Goal: Task Accomplishment & Management: Use online tool/utility

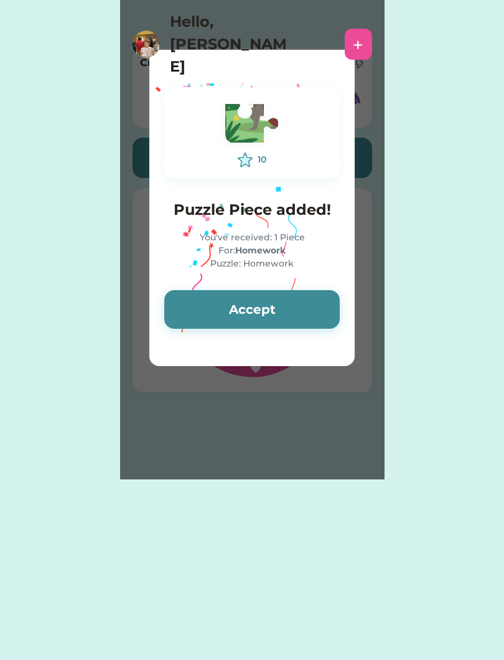
click at [264, 315] on button "Accept" at bounding box center [252, 309] width 176 height 39
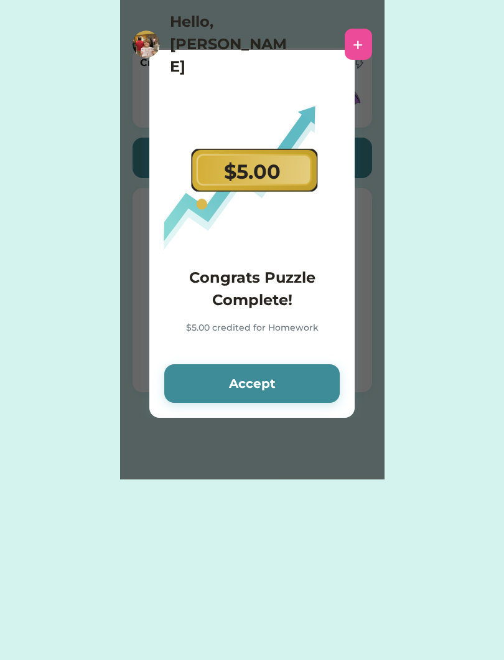
click at [291, 398] on button "Accept" at bounding box center [252, 383] width 176 height 39
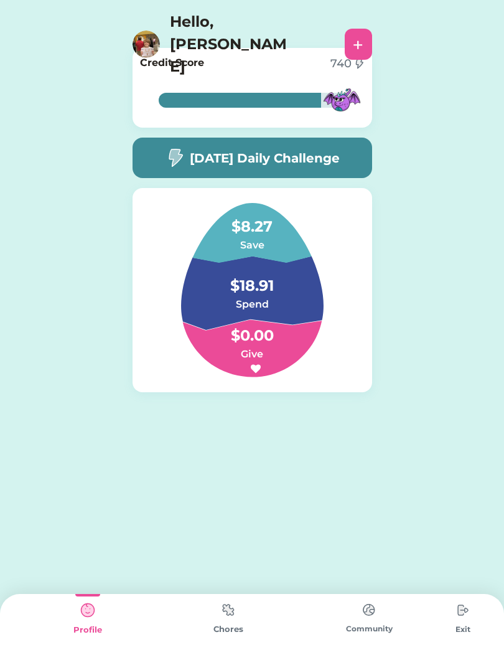
click at [324, 168] on div "[DATE] Daily Challenge" at bounding box center [253, 158] width 240 height 40
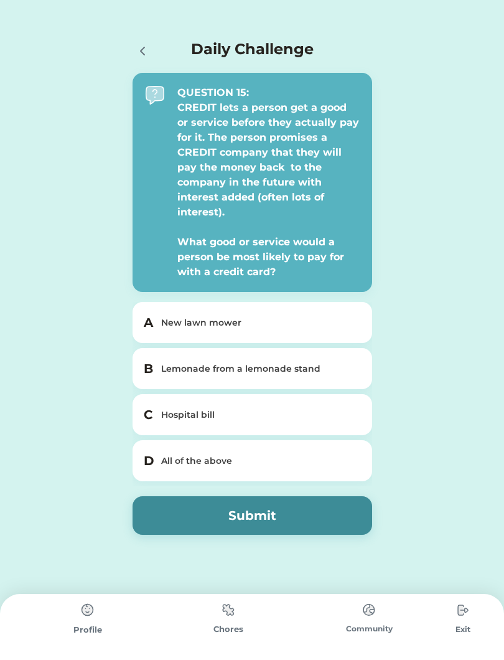
click at [349, 458] on div "All of the above" at bounding box center [259, 460] width 197 height 13
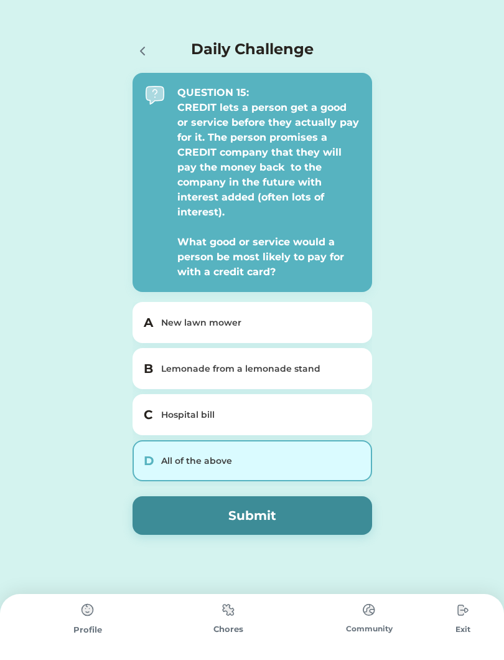
click at [337, 512] on button "Submit" at bounding box center [253, 515] width 240 height 39
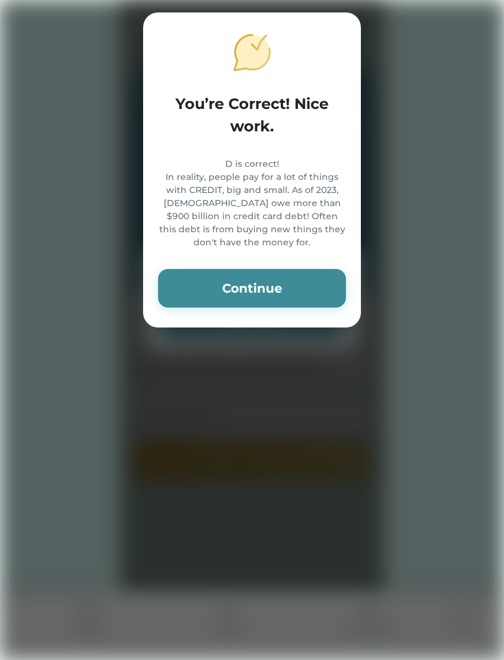
click at [298, 293] on button "Continue" at bounding box center [252, 288] width 188 height 39
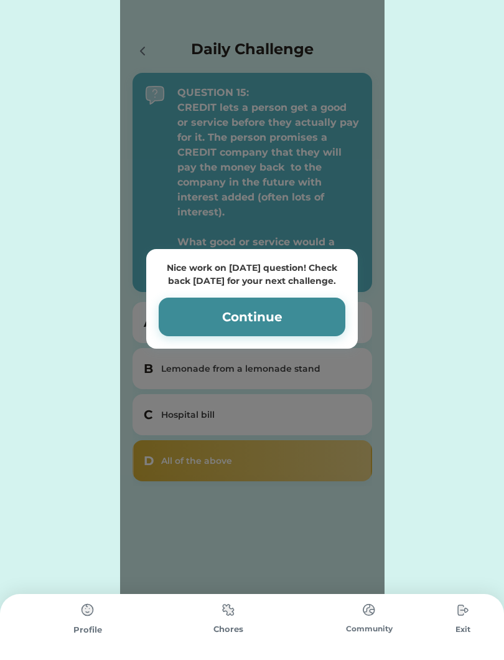
click at [273, 320] on button "Continue" at bounding box center [252, 317] width 187 height 39
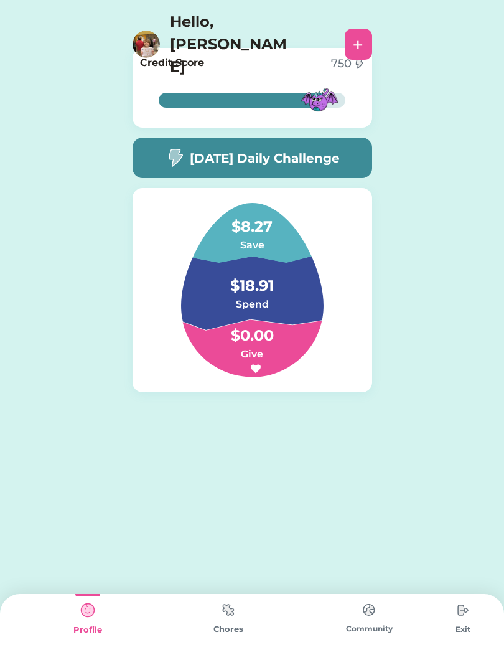
click at [228, 640] on div "Chores" at bounding box center [228, 627] width 141 height 66
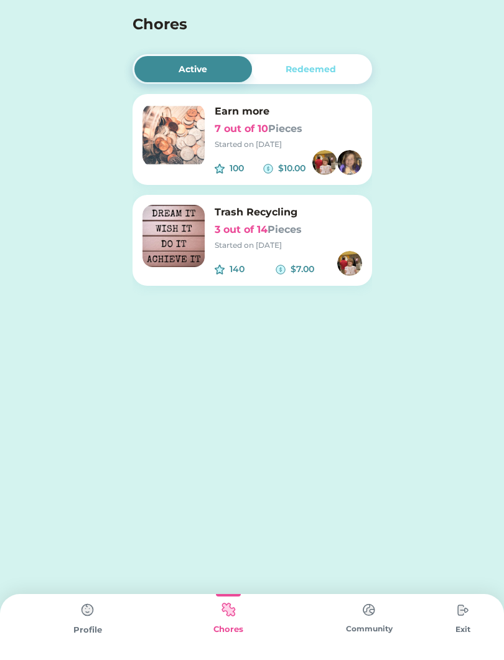
click at [90, 622] on img at bounding box center [87, 610] width 25 height 25
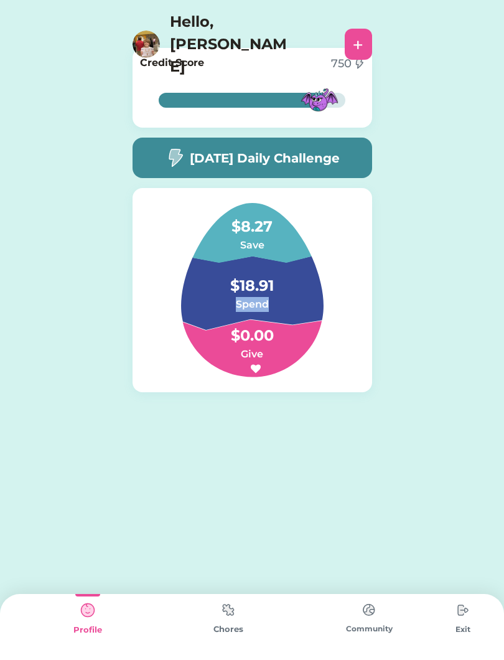
click at [205, 435] on div "88% 88% Credit Score 750 88% 88% [DATE] Daily Challenge $8.27 Save $18.91 Spend…" at bounding box center [252, 258] width 265 height 441
click at [250, 283] on h4 "$18.91" at bounding box center [252, 279] width 125 height 35
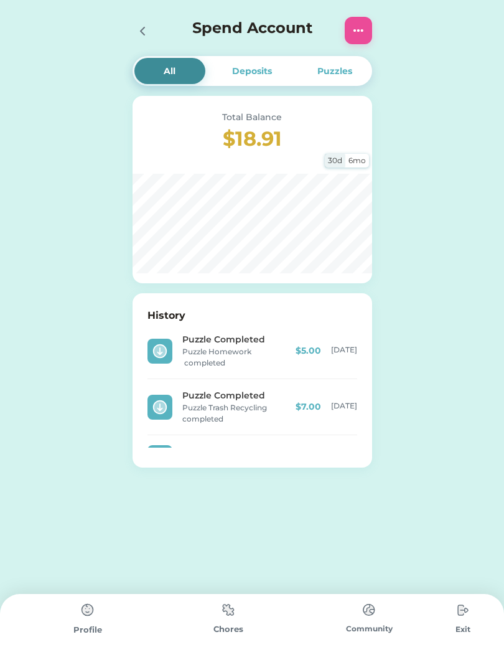
click at [274, 75] on div "Deposits" at bounding box center [252, 71] width 71 height 26
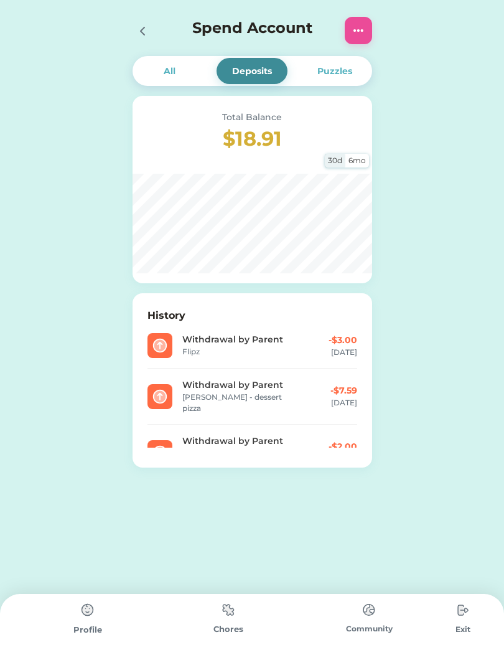
click at [356, 74] on div "Puzzles" at bounding box center [334, 71] width 71 height 26
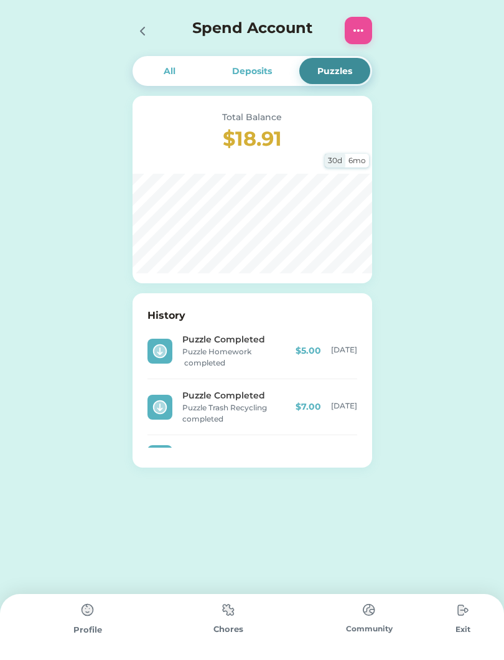
click at [181, 70] on div "All" at bounding box center [169, 71] width 71 height 26
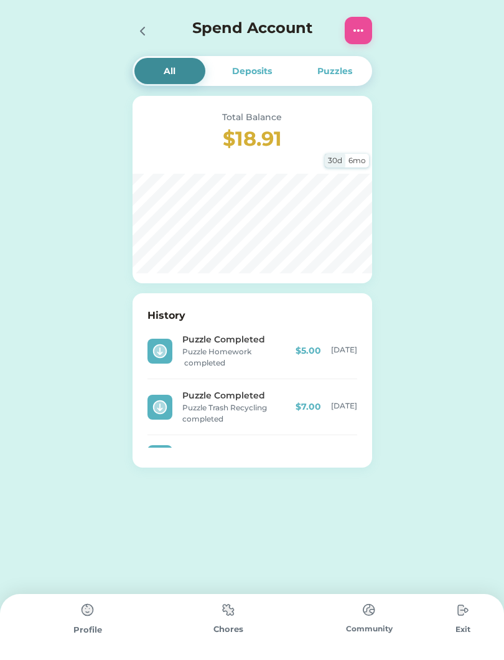
click at [154, 32] on div at bounding box center [146, 30] width 27 height 27
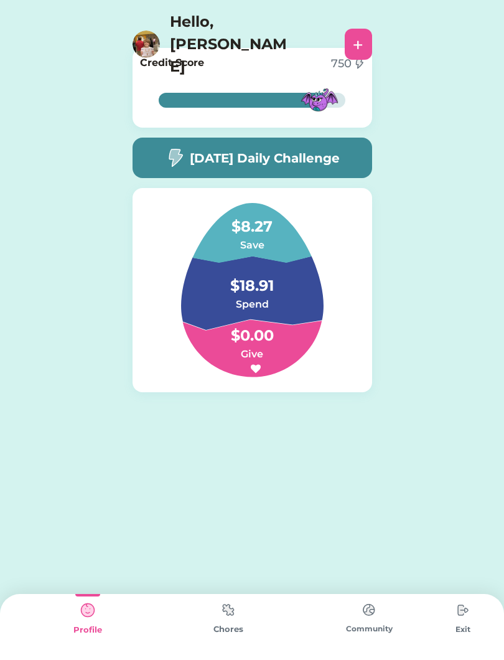
click at [250, 232] on h4 "$8.27" at bounding box center [252, 220] width 125 height 35
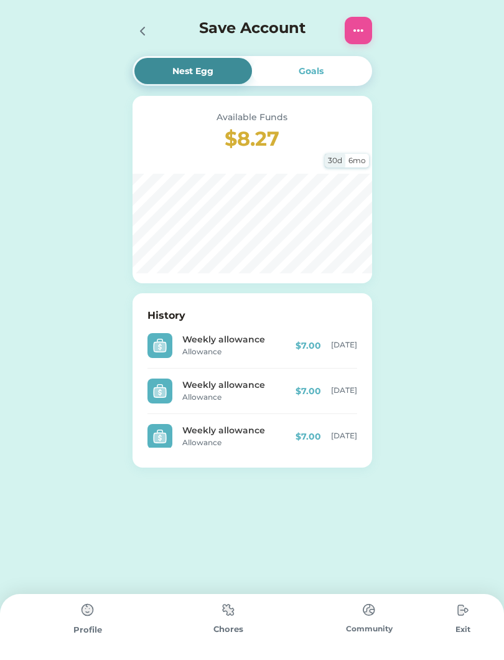
scroll to position [-1, 0]
click at [217, 524] on div "Nest Egg Goals Available Funds $8.27 30d 6mo History Weekly allowance Allowance…" at bounding box center [252, 271] width 265 height 542
click at [210, 532] on div "Nest Egg Goals Available Funds $8.27 30d 6mo History Weekly allowance Allowance…" at bounding box center [252, 271] width 265 height 542
click at [306, 82] on div "Goals" at bounding box center [311, 71] width 118 height 26
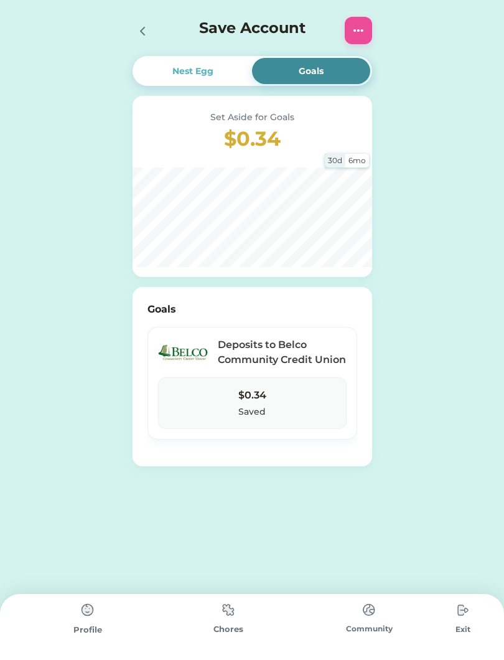
click at [360, 163] on div "6mo" at bounding box center [358, 161] width 24 height 14
click at [329, 159] on div "30d" at bounding box center [335, 161] width 21 height 14
click at [133, 35] on div at bounding box center [142, 30] width 19 height 19
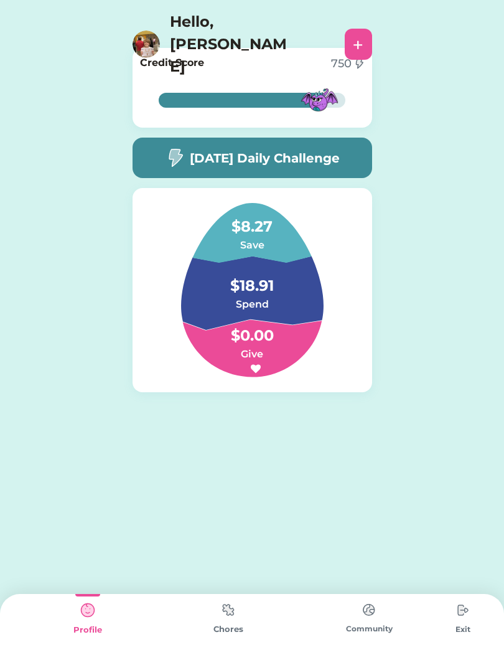
click at [219, 633] on div "Chores" at bounding box center [228, 629] width 141 height 12
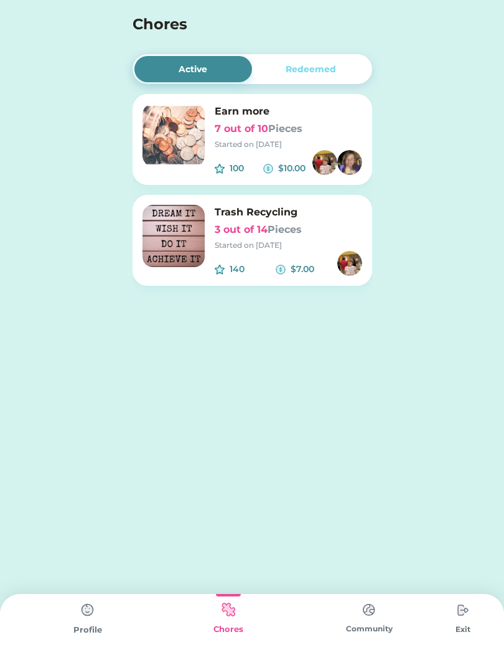
click at [295, 142] on div "Started on [DATE]" at bounding box center [289, 144] width 148 height 11
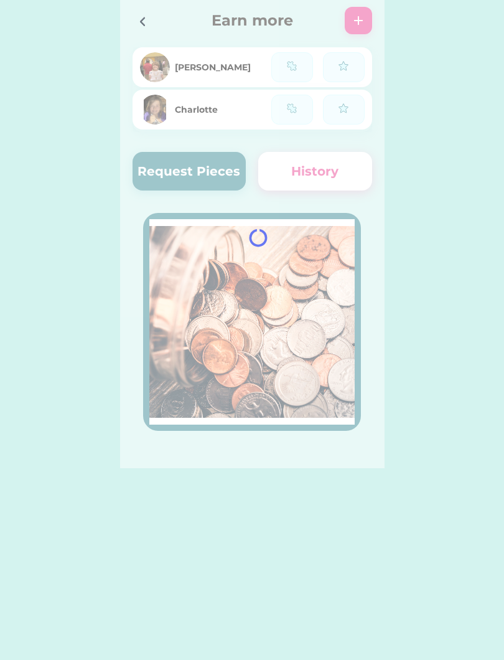
click at [290, 153] on div at bounding box center [252, 234] width 265 height 468
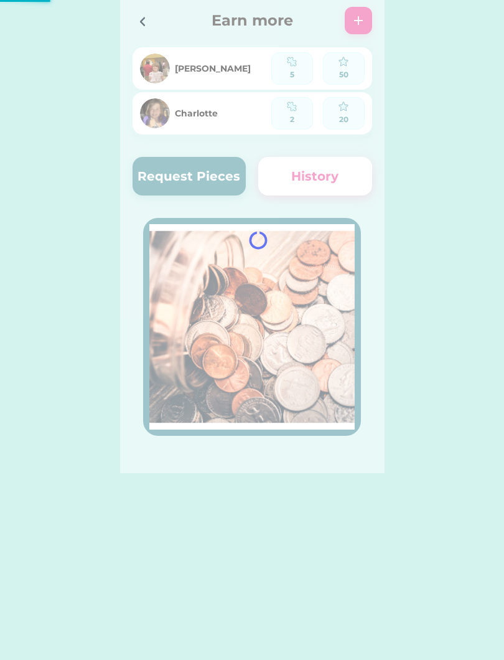
click at [220, 184] on div at bounding box center [252, 236] width 265 height 473
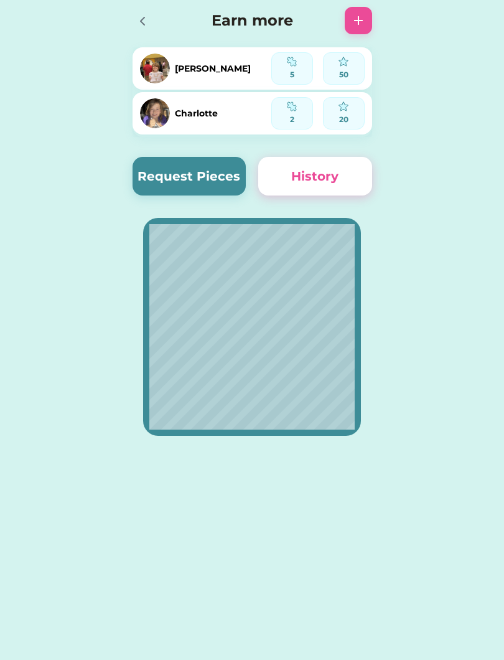
click at [228, 177] on button "Request Pieces" at bounding box center [190, 176] width 114 height 39
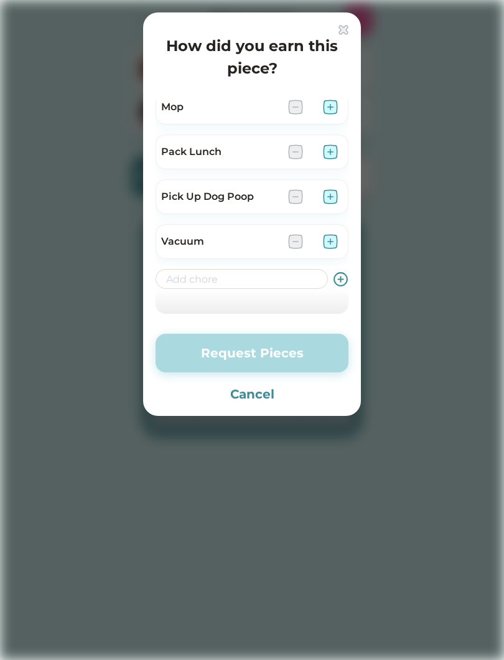
scroll to position [234, 0]
click at [444, 103] on div at bounding box center [252, 330] width 504 height 660
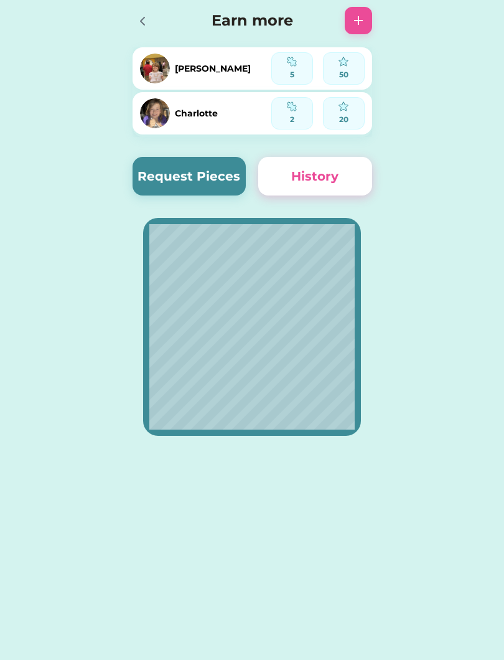
click at [364, 181] on button "History" at bounding box center [315, 176] width 114 height 39
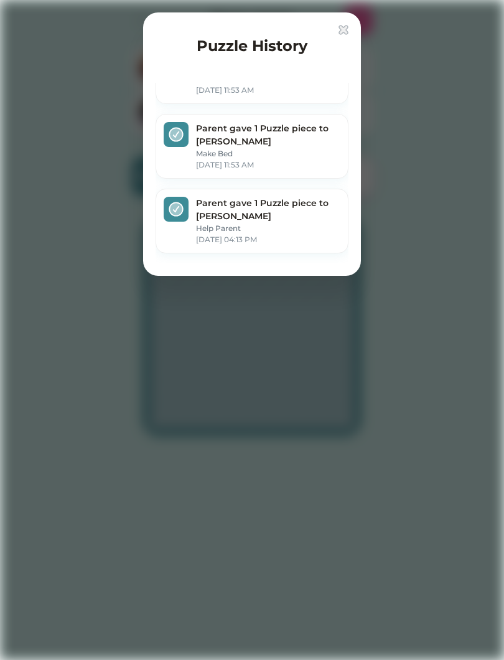
scroll to position [342, 0]
click at [342, 34] on img at bounding box center [344, 30] width 10 height 10
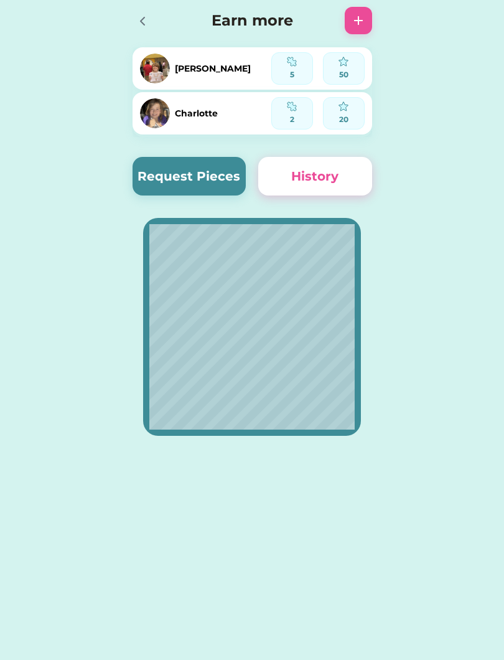
click at [487, 10] on div "Active Redeemed Earn more 7 out of 10 Pieces Started on [DATE] 100 $10.00 Trash…" at bounding box center [252, 236] width 504 height 473
click at [144, 27] on icon at bounding box center [142, 21] width 15 height 15
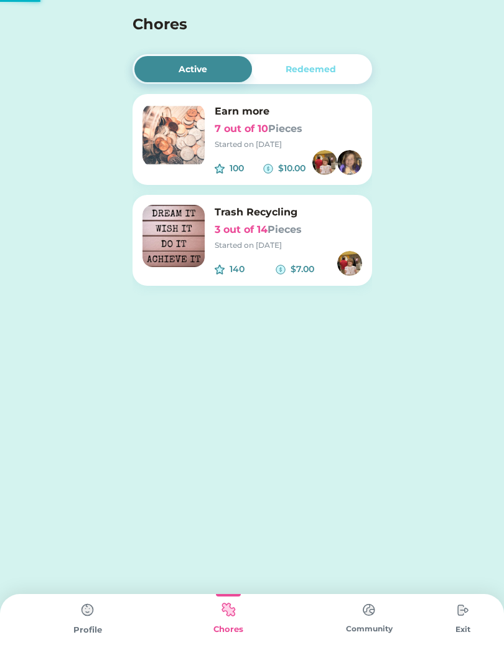
click at [143, 17] on h4 "Chores" at bounding box center [236, 24] width 206 height 22
click at [302, 233] on font "Pieces" at bounding box center [285, 229] width 34 height 12
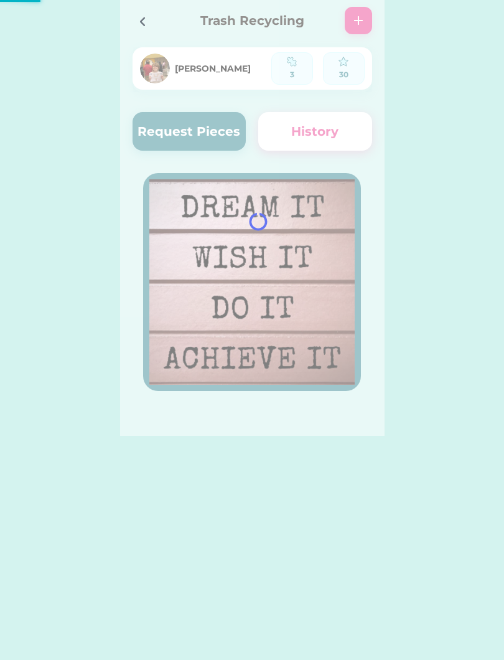
click at [133, 31] on div at bounding box center [146, 20] width 27 height 27
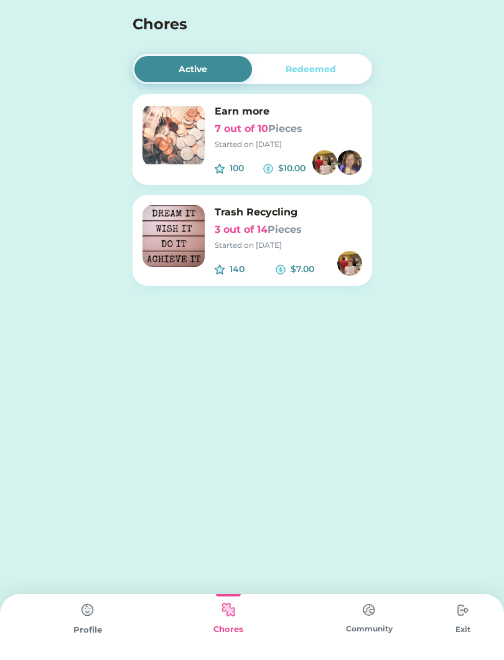
click at [260, 653] on div "Chores" at bounding box center [228, 627] width 141 height 66
